Goal: Information Seeking & Learning: Learn about a topic

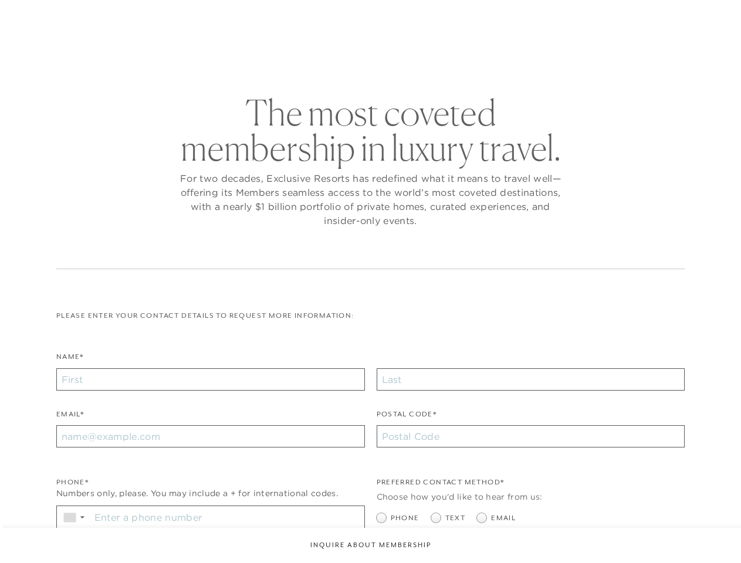
checkbox input "false"
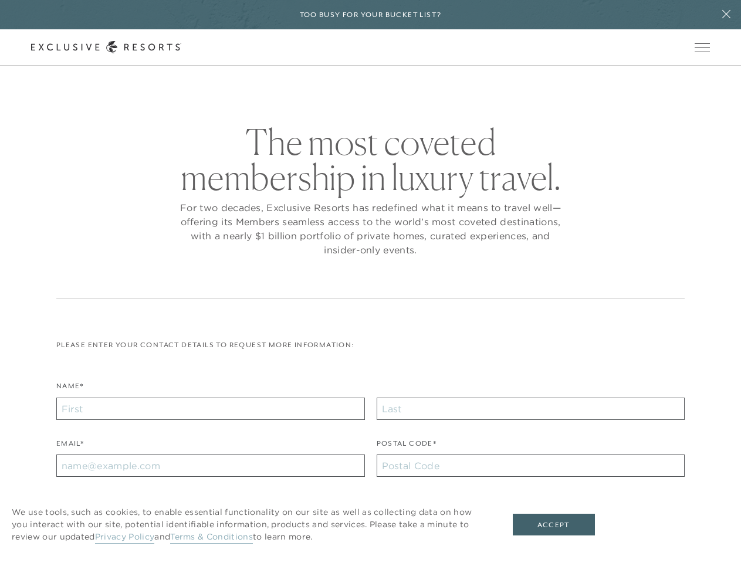
click at [370, 281] on div "The most coveted membership in luxury travel. For two decades, Exclusive Resort…" at bounding box center [370, 211] width 628 height 174
click at [370, 15] on h6 "Too busy for your bucket list?" at bounding box center [371, 14] width 142 height 11
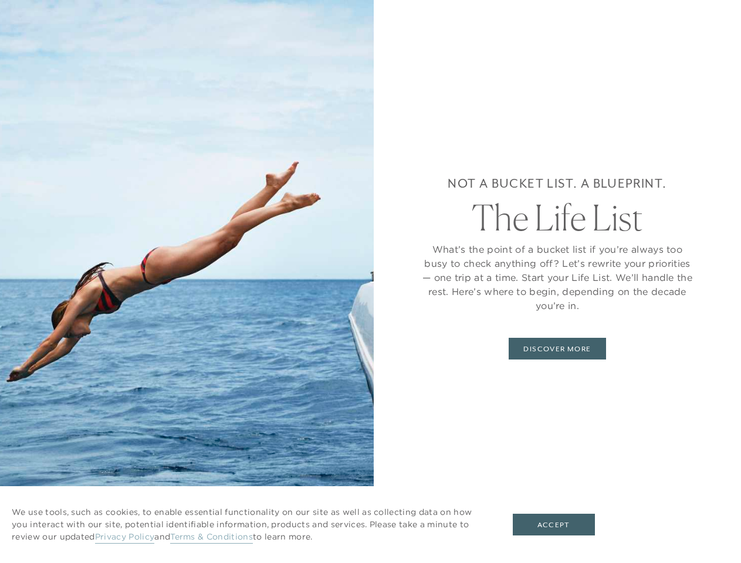
click at [726, 15] on icon at bounding box center [726, 14] width 8 height 8
click at [705, 47] on div "Not a bucket list. A blueprint. The Life List What’s the point of a bucket list…" at bounding box center [557, 281] width 367 height 563
click at [705, 84] on div "Not a bucket list. A blueprint. The Life List What’s the point of a bucket list…" at bounding box center [557, 281] width 367 height 563
click at [561, 525] on button "Accept" at bounding box center [553, 525] width 82 height 22
